Goal: Transaction & Acquisition: Purchase product/service

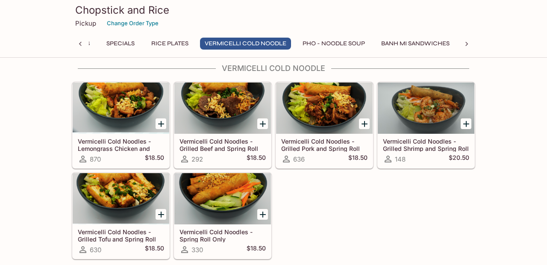
scroll to position [767, 0]
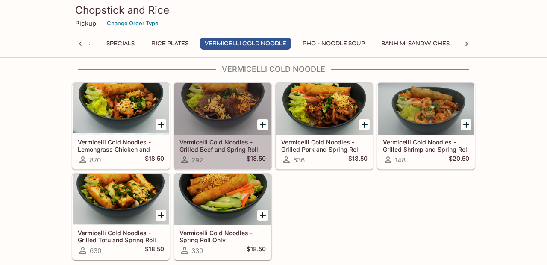
click at [216, 107] on div at bounding box center [222, 108] width 96 height 51
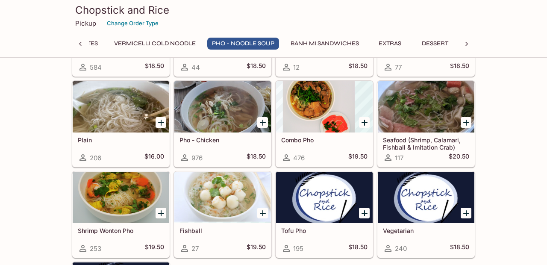
scroll to position [1165, 0]
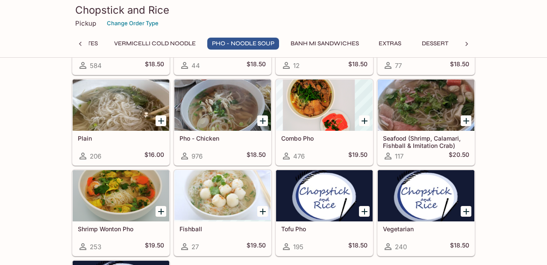
click at [161, 209] on icon "Add Shrimp Wonton Pho" at bounding box center [161, 211] width 6 height 6
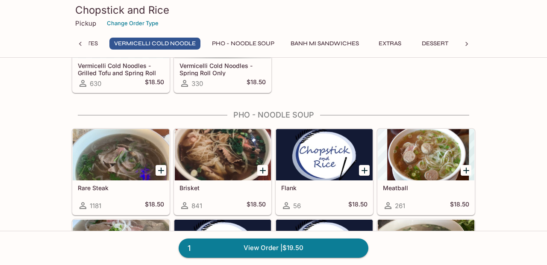
scroll to position [933, 0]
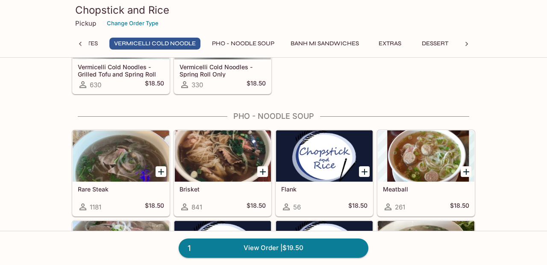
click at [262, 167] on icon "Add Brisket" at bounding box center [262, 172] width 10 height 10
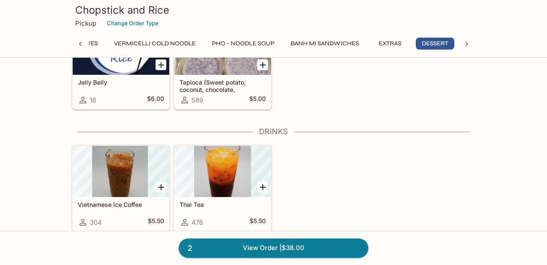
scroll to position [2140, 0]
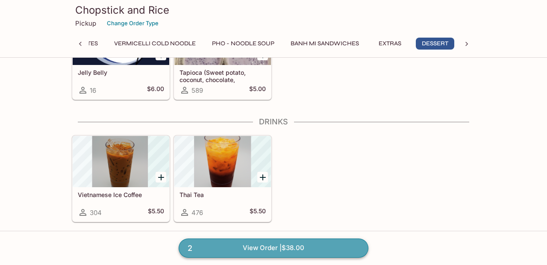
click at [264, 246] on link "2 View Order | $38.00" at bounding box center [273, 247] width 190 height 19
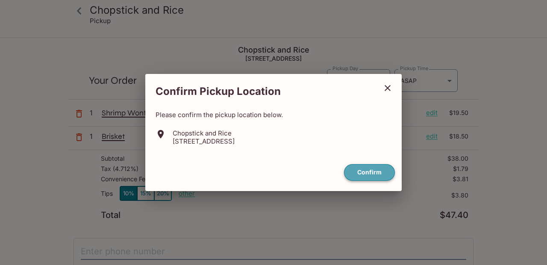
click at [377, 169] on button "Confirm" at bounding box center [369, 172] width 51 height 17
